Goal: Task Accomplishment & Management: Use online tool/utility

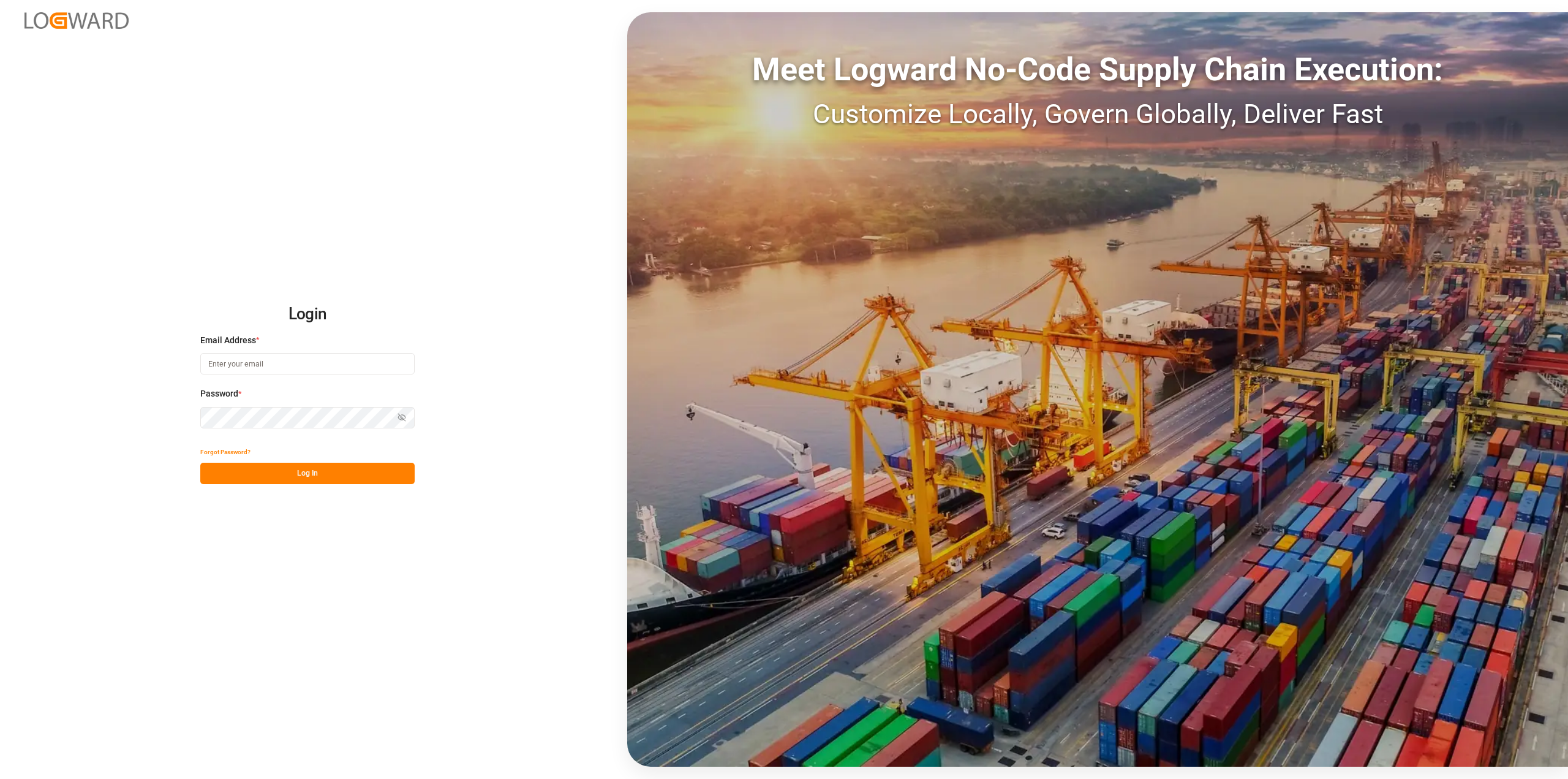
click at [271, 361] on input at bounding box center [308, 363] width 214 height 21
type input "[PERSON_NAME][EMAIL_ADDRESS][PERSON_NAME][DOMAIN_NAME]"
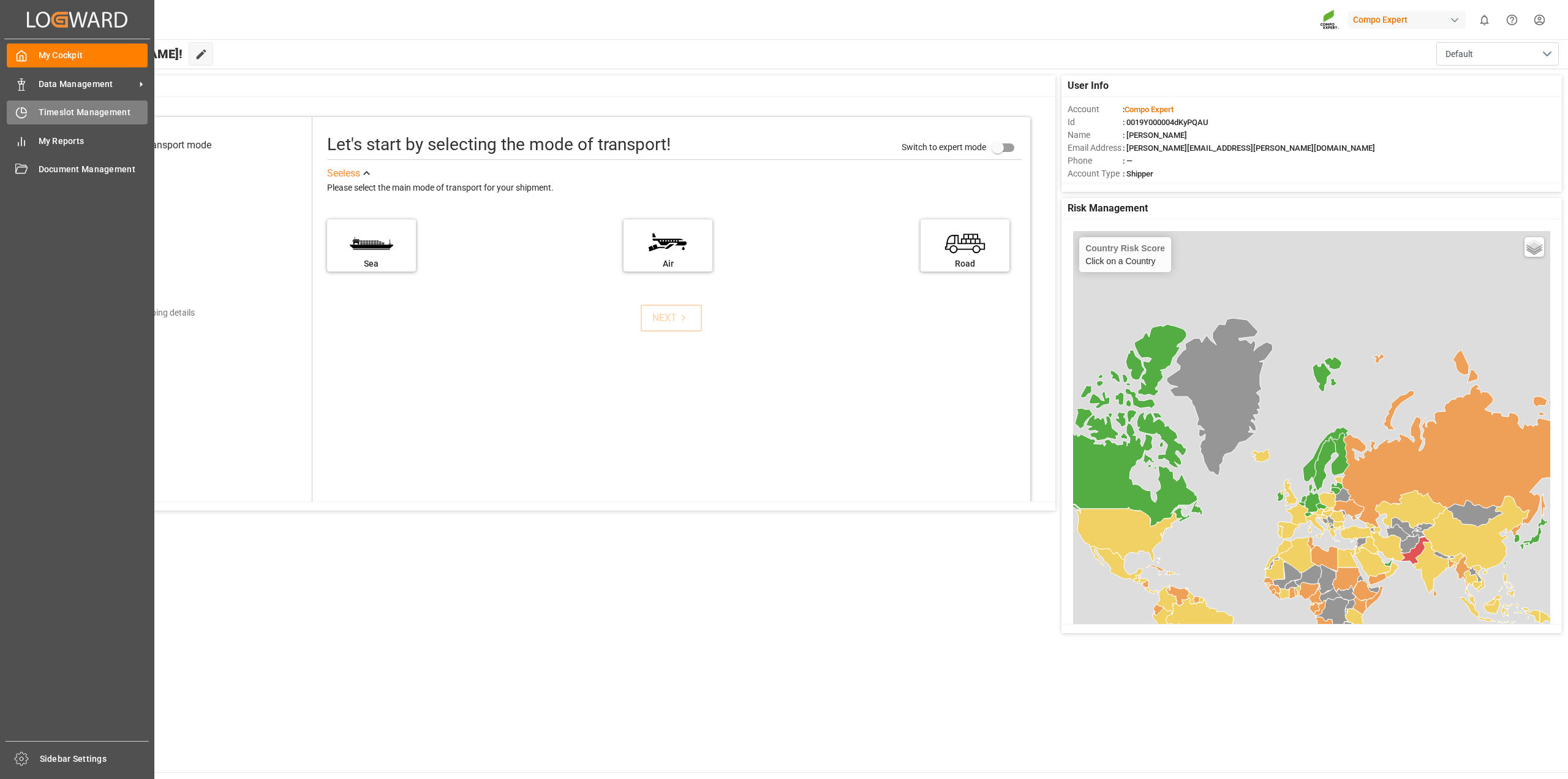
click at [22, 107] on icon at bounding box center [21, 113] width 12 height 12
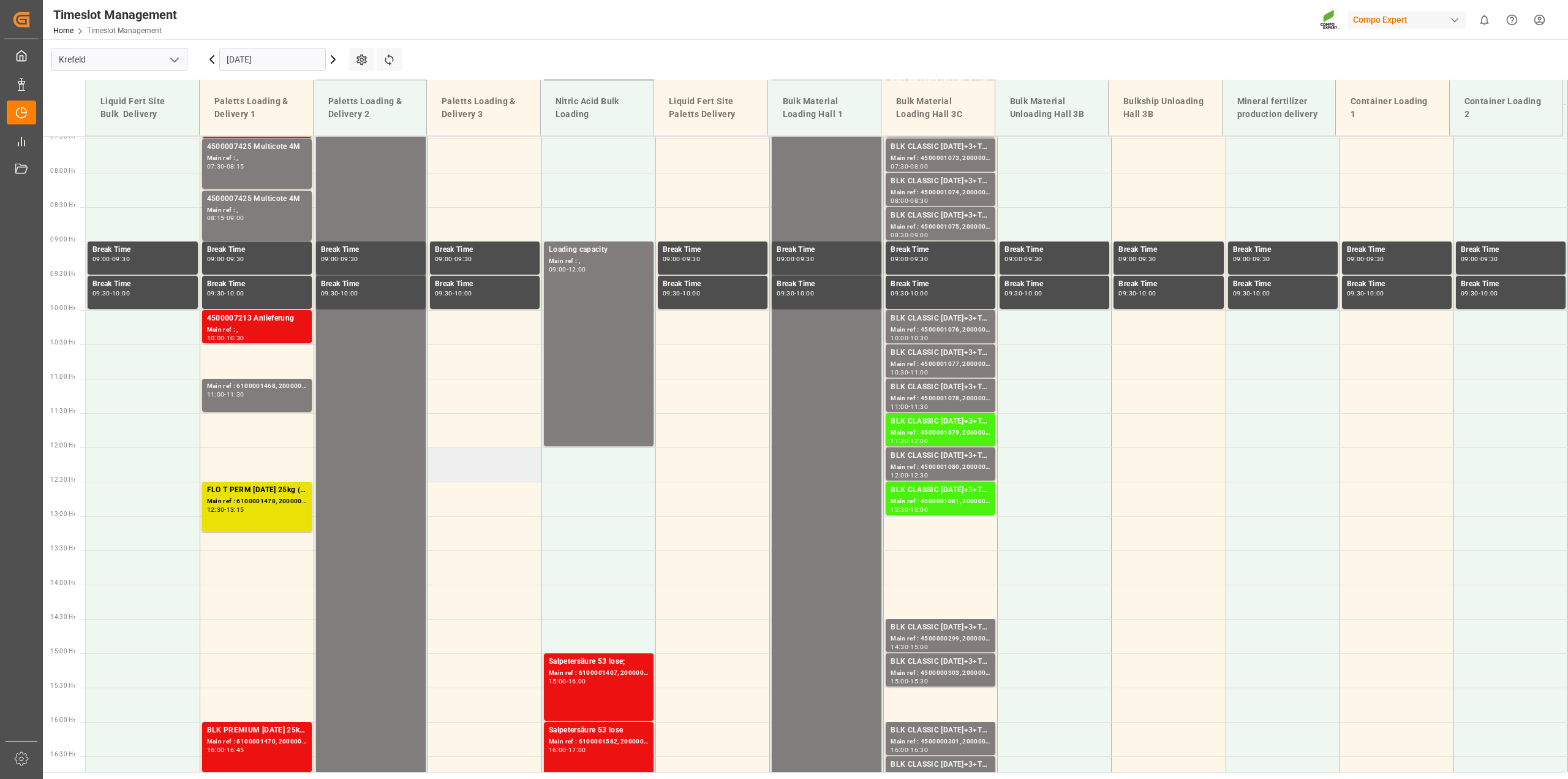
scroll to position [514, 0]
